Goal: Information Seeking & Learning: Find specific fact

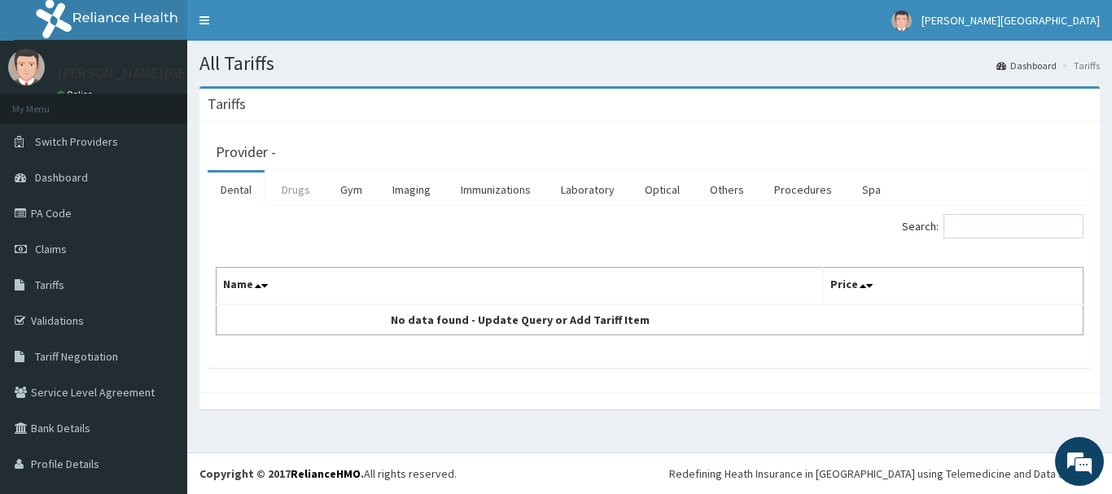
click at [310, 188] on link "Drugs" at bounding box center [296, 190] width 55 height 34
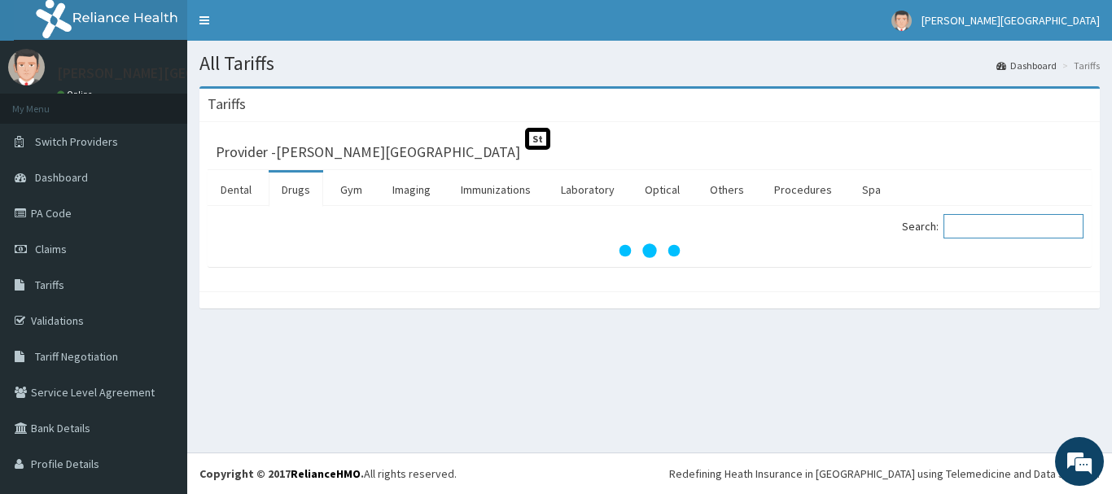
click at [1010, 226] on input "Search:" at bounding box center [1014, 226] width 140 height 24
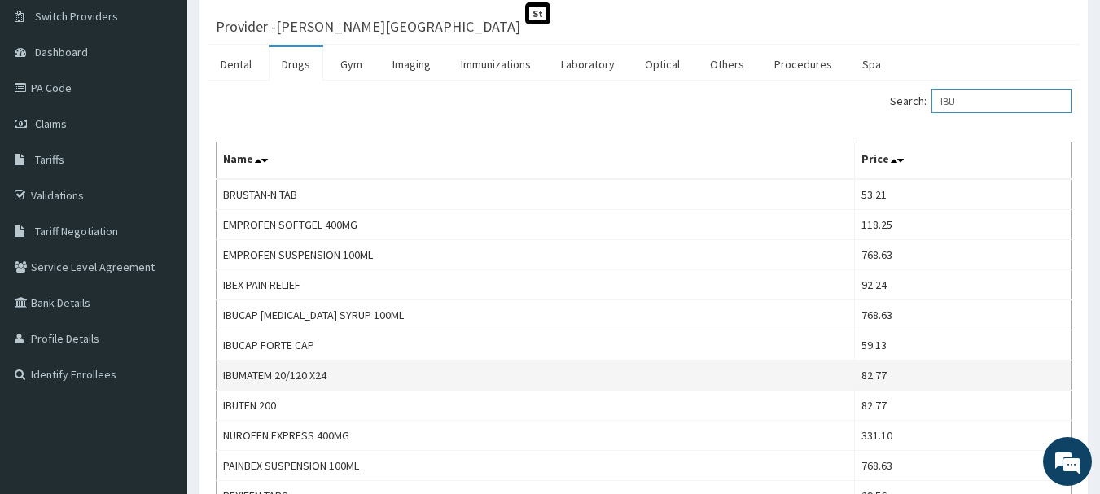
scroll to position [154, 0]
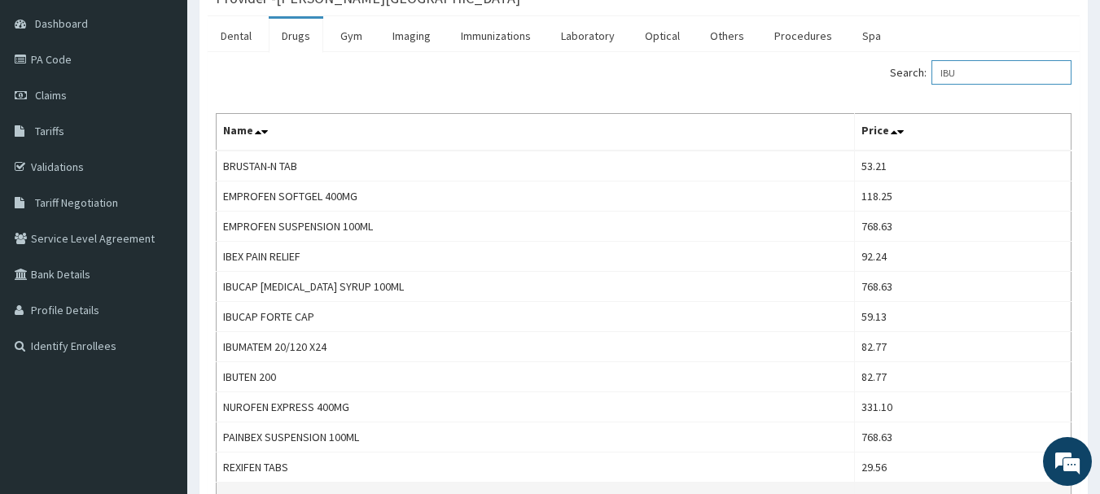
type input "IBU"
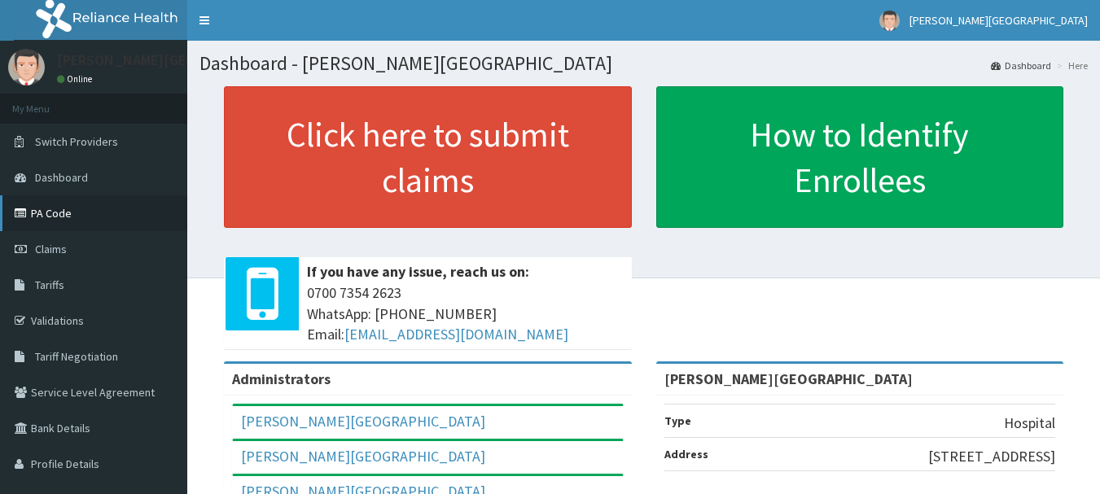
click at [59, 211] on link "PA Code" at bounding box center [93, 213] width 187 height 36
